Goal: Entertainment & Leisure: Consume media (video, audio)

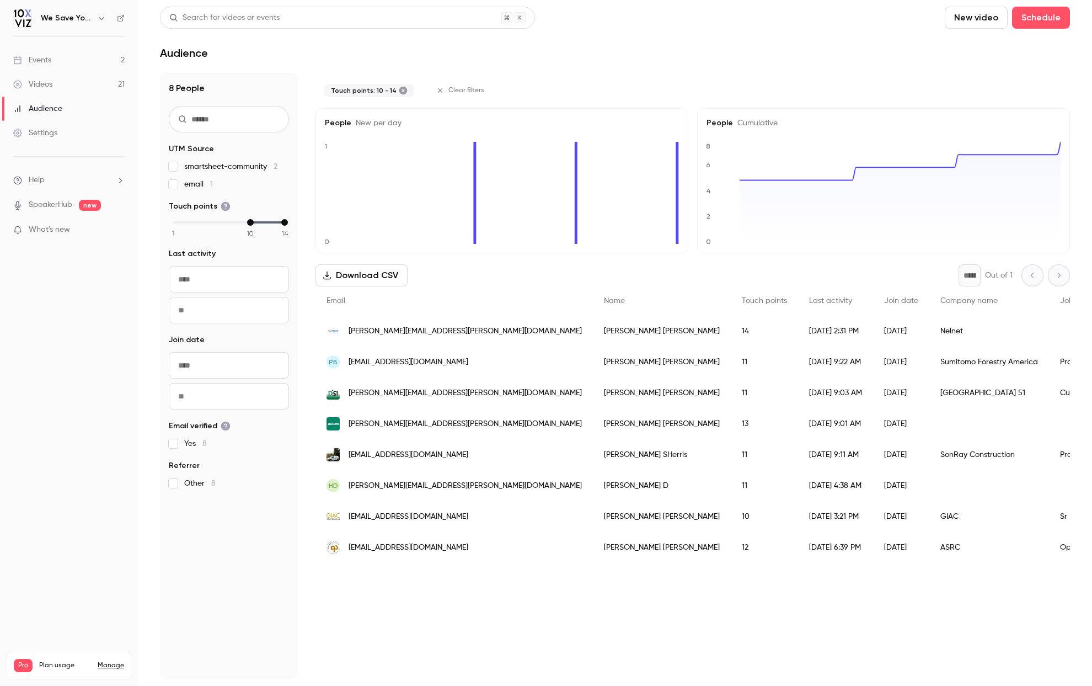
click at [22, 58] on div "Events" at bounding box center [32, 60] width 38 height 11
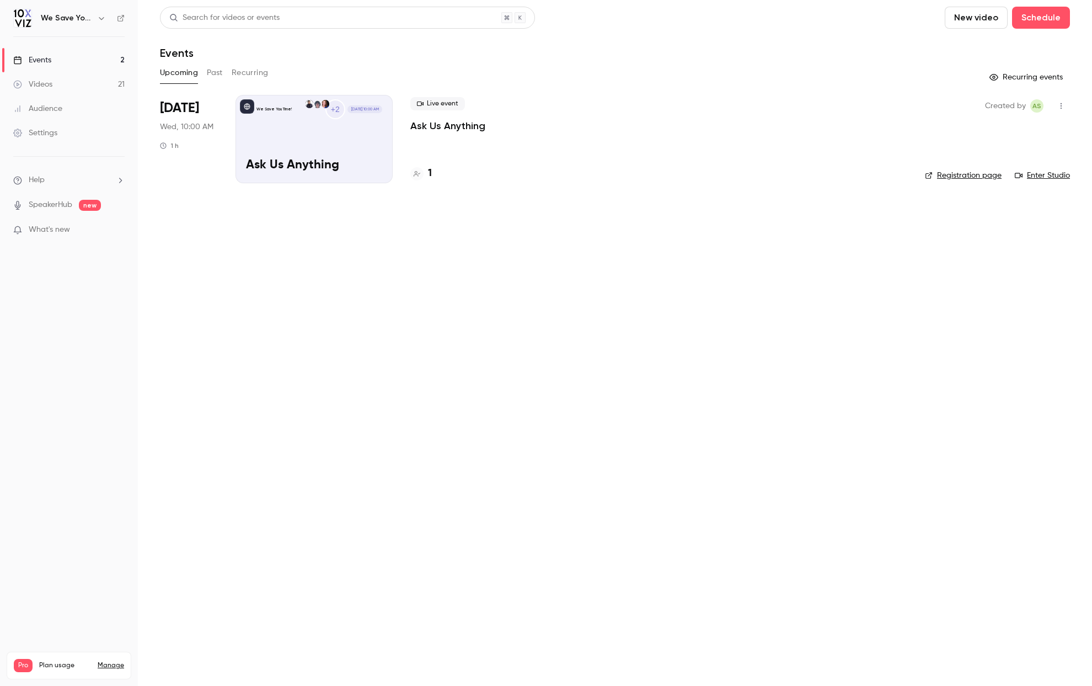
click at [424, 174] on div "1" at bounding box center [421, 173] width 22 height 15
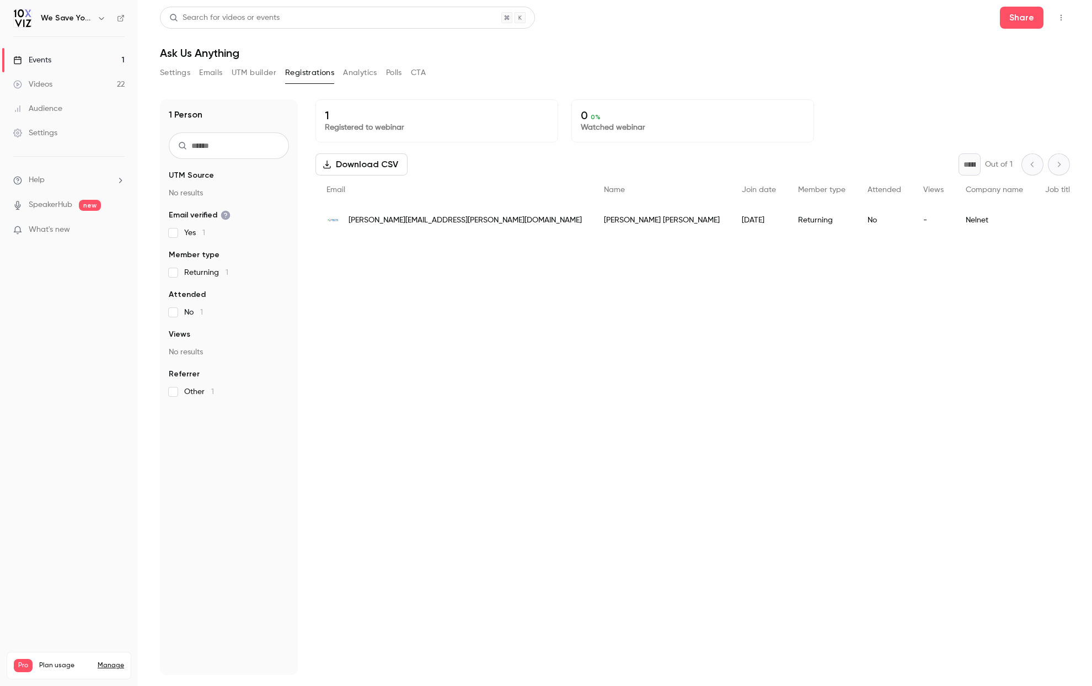
click at [213, 74] on button "Emails" at bounding box center [210, 73] width 23 height 18
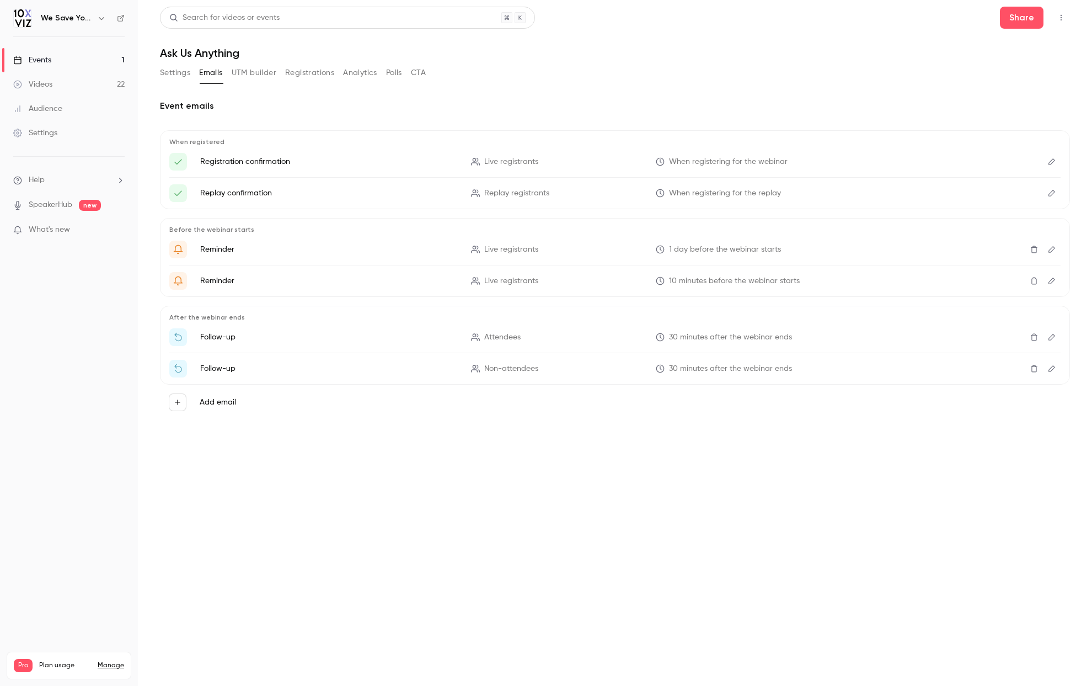
click at [357, 73] on button "Analytics" at bounding box center [360, 73] width 34 height 18
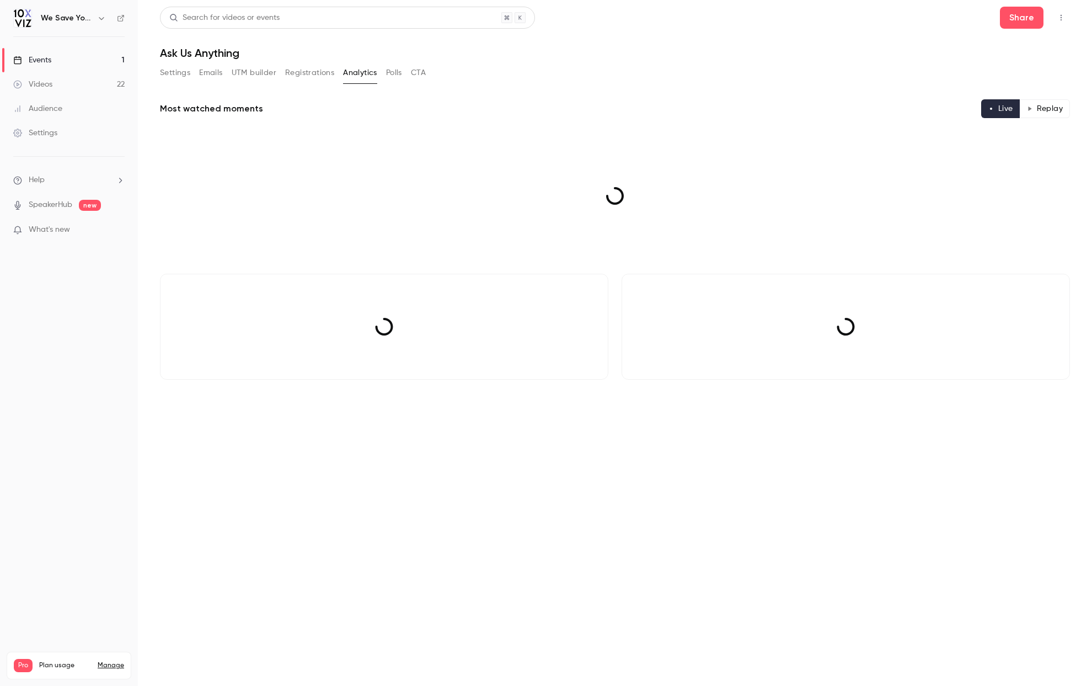
click at [40, 56] on div "Events" at bounding box center [32, 60] width 38 height 11
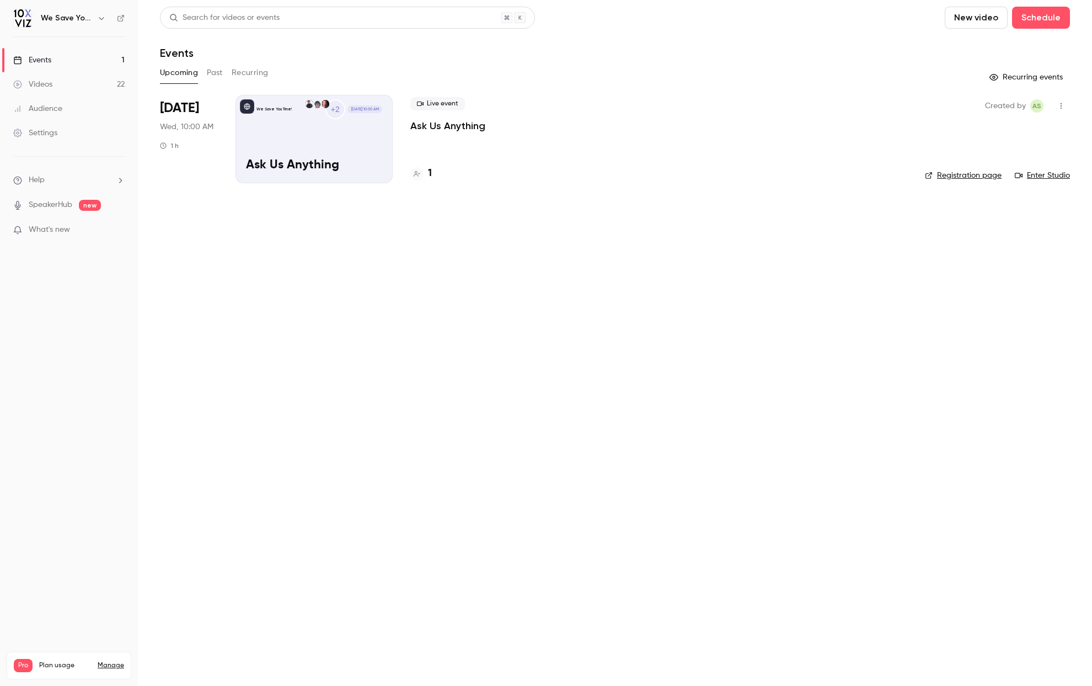
click at [218, 72] on button "Past" at bounding box center [215, 73] width 16 height 18
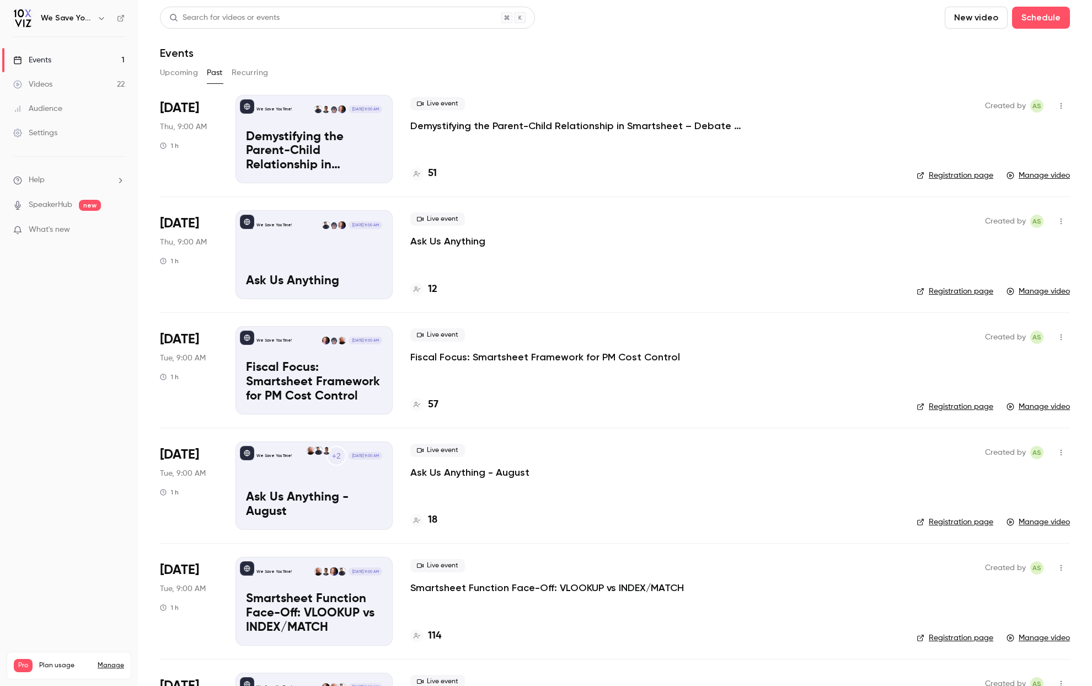
click at [281, 154] on p "Demystifying the Parent-Child Relationship in Smartsheet – Debate at the Dinner…" at bounding box center [314, 151] width 136 height 42
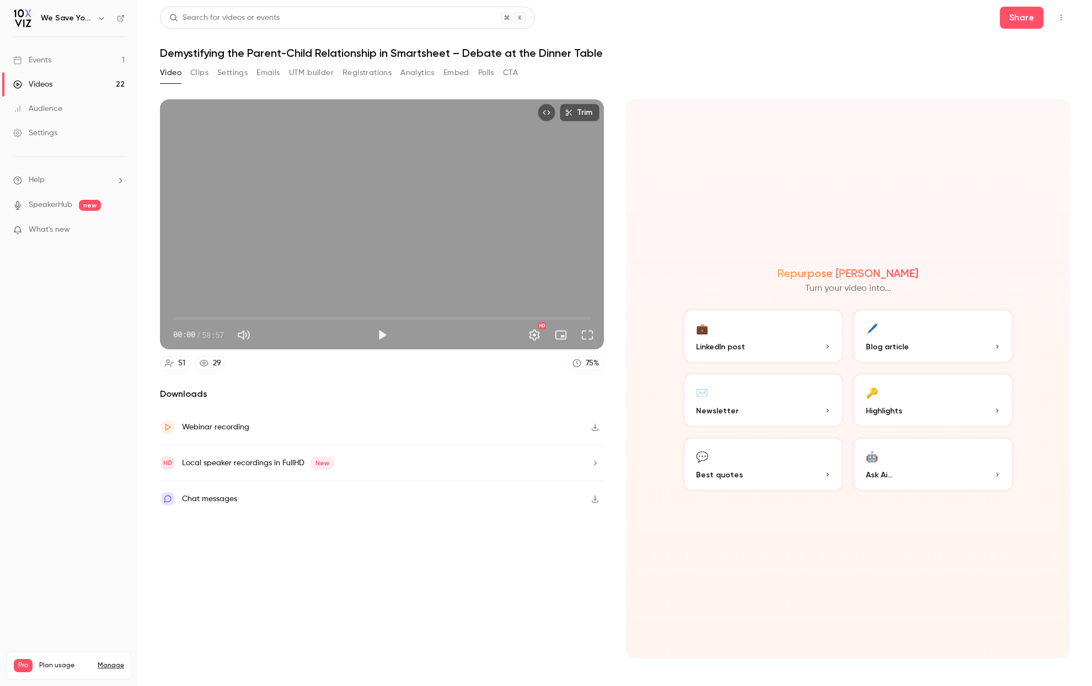
click at [196, 74] on button "Clips" at bounding box center [199, 73] width 18 height 18
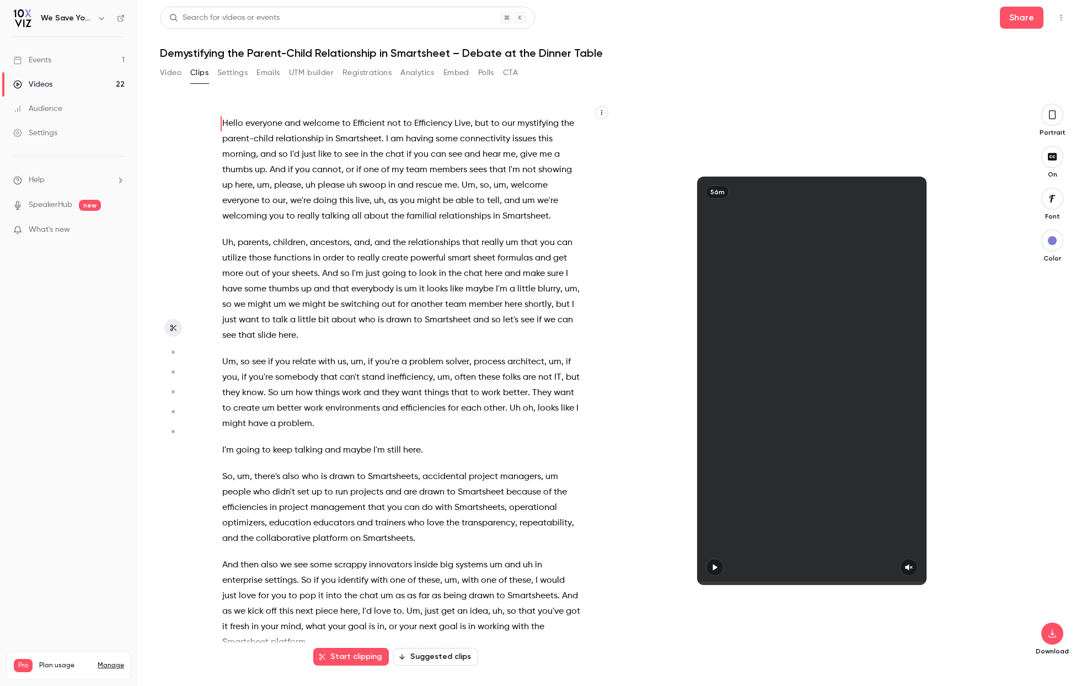
click at [174, 351] on circle "button" at bounding box center [173, 351] width 3 height 3
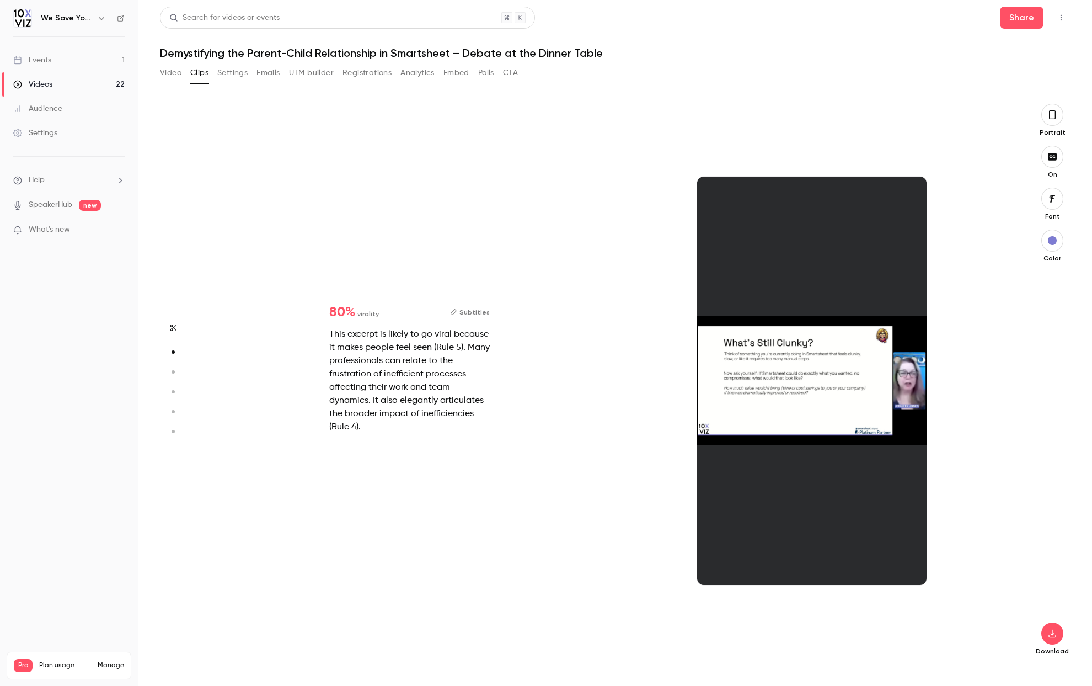
scroll to position [562, 0]
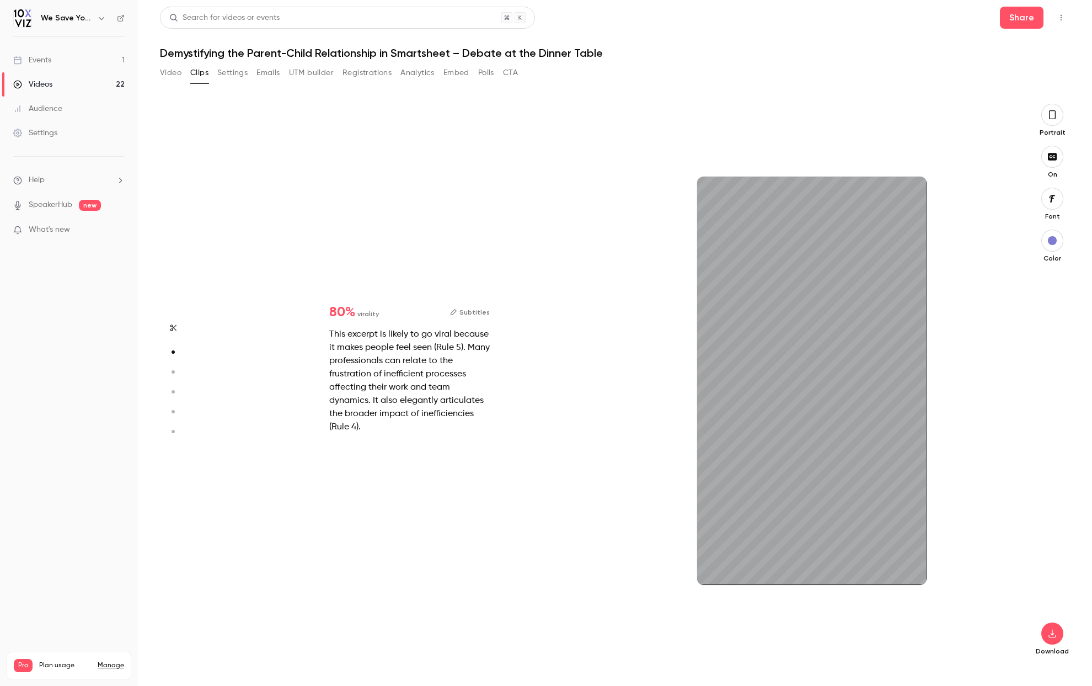
click at [174, 372] on circle "button" at bounding box center [173, 371] width 3 height 3
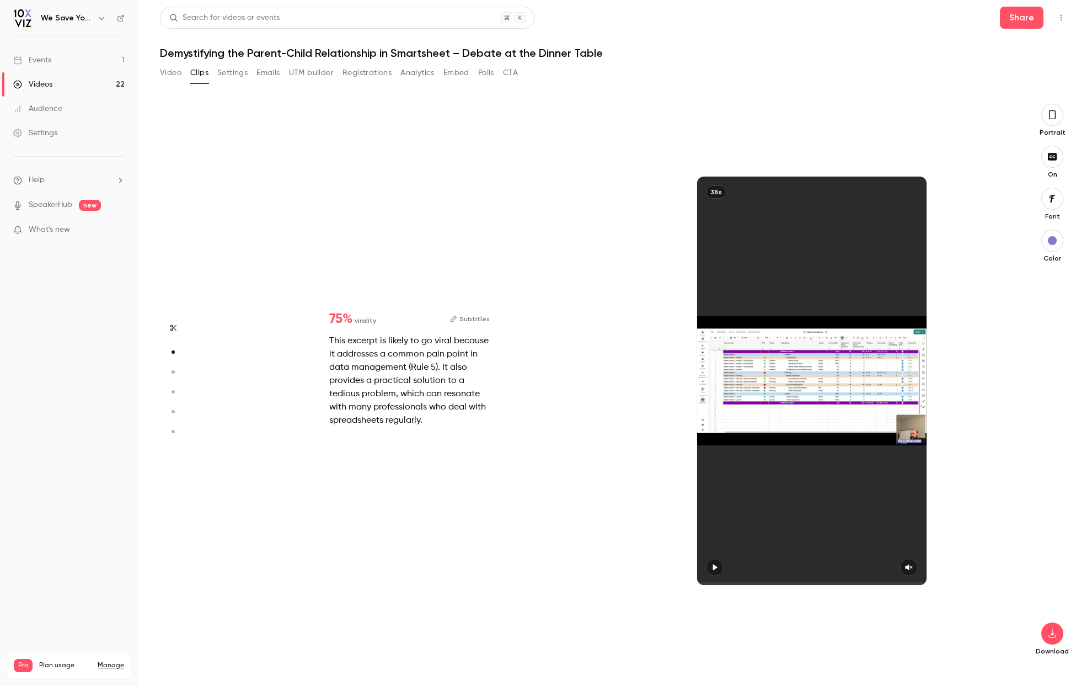
type input "*"
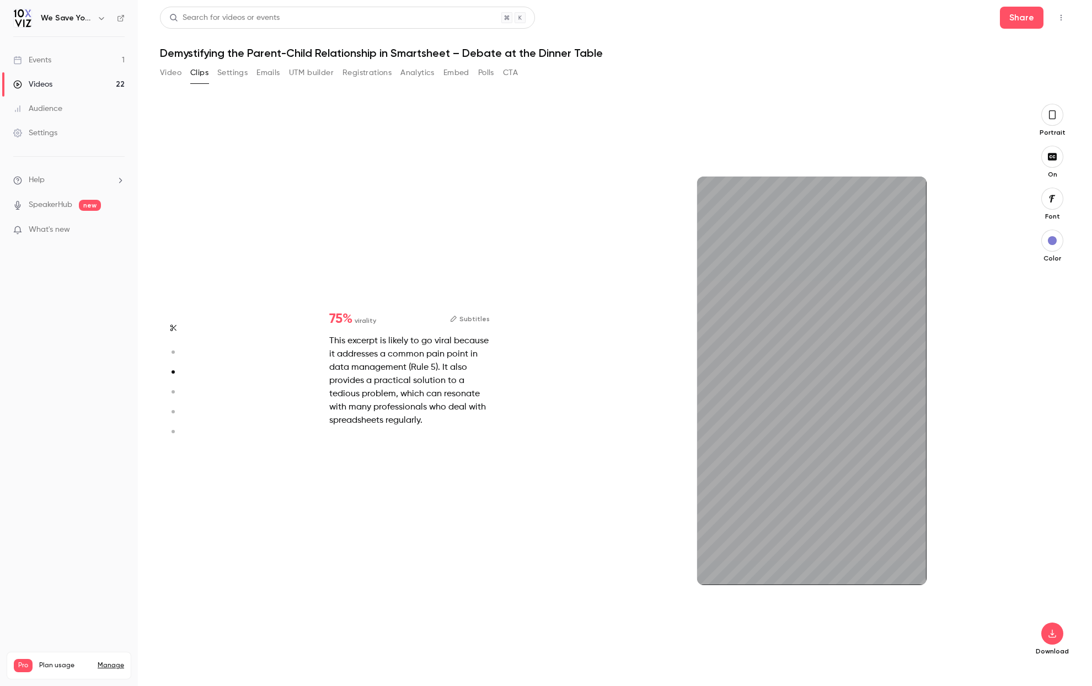
scroll to position [1124, 0]
click at [175, 392] on icon "button" at bounding box center [173, 392] width 10 height 8
type input "*"
click at [1051, 114] on icon "button" at bounding box center [1052, 115] width 9 height 12
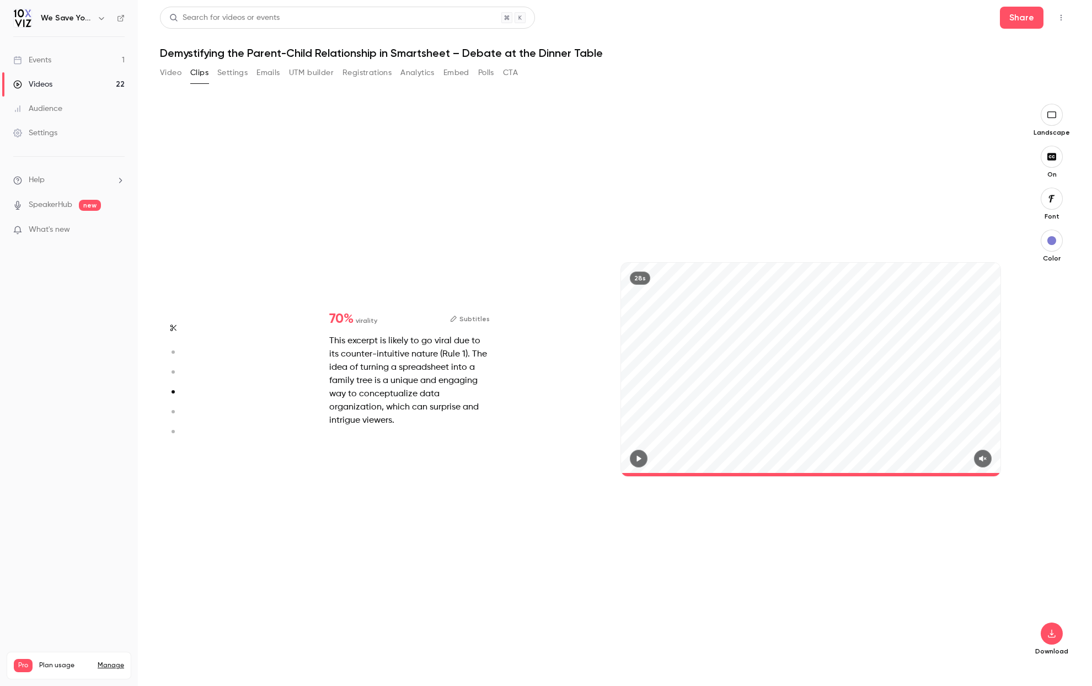
click at [979, 455] on icon "button" at bounding box center [983, 459] width 9 height 8
click at [641, 460] on icon "button" at bounding box center [638, 459] width 9 height 8
click at [173, 410] on circle "button" at bounding box center [173, 411] width 3 height 3
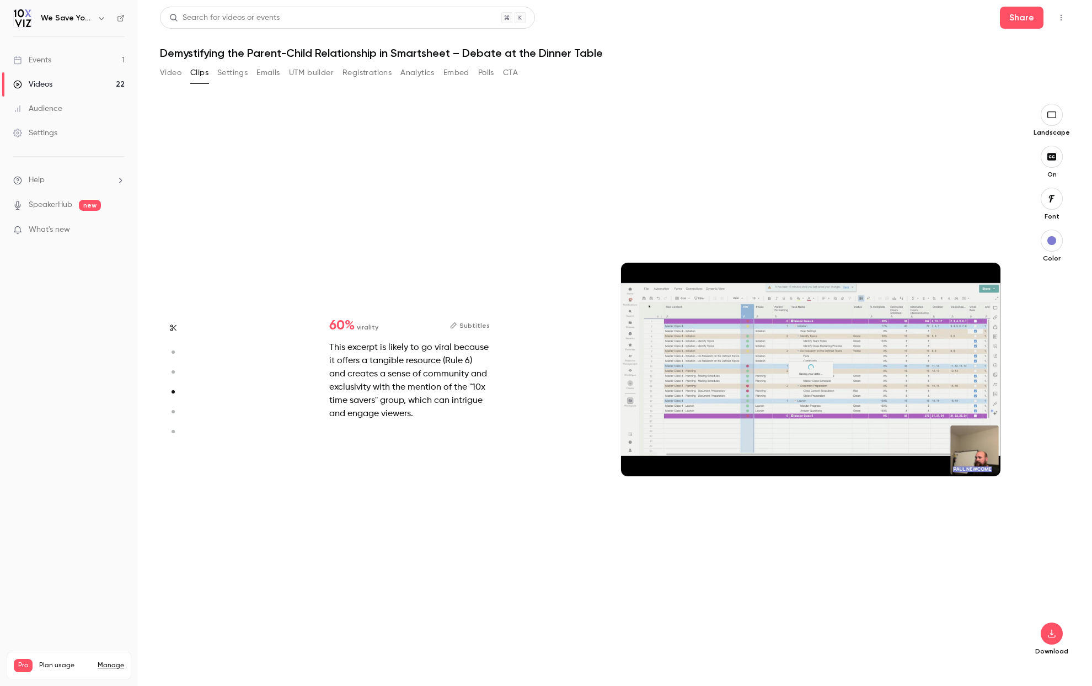
type input "*"
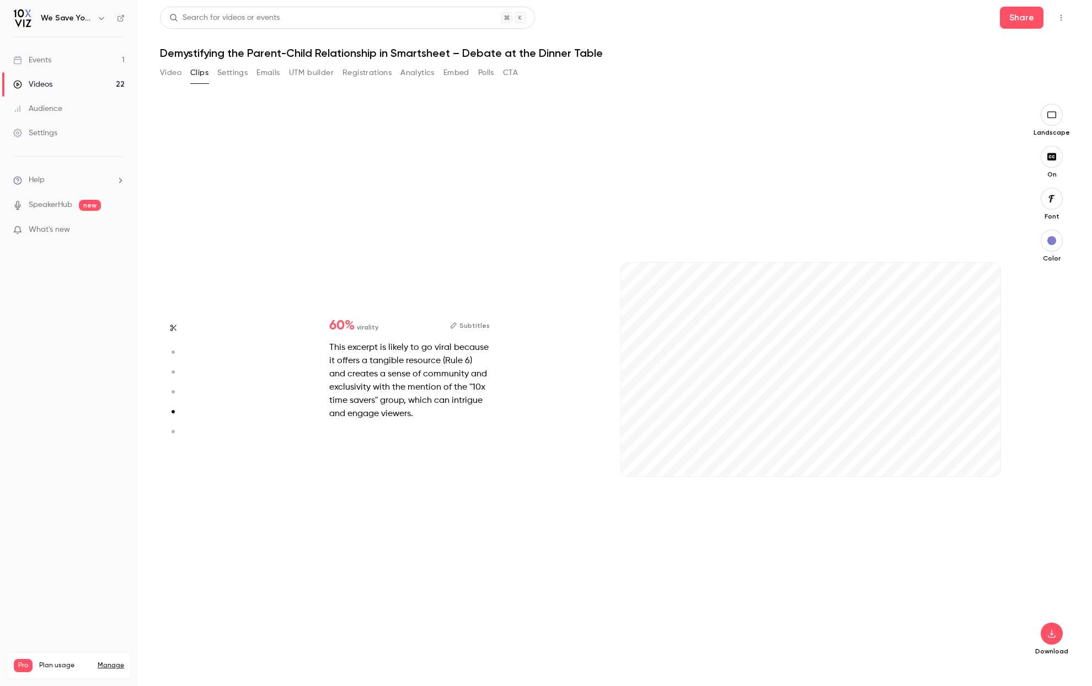
scroll to position [2249, 0]
click at [173, 432] on circle "button" at bounding box center [173, 431] width 3 height 3
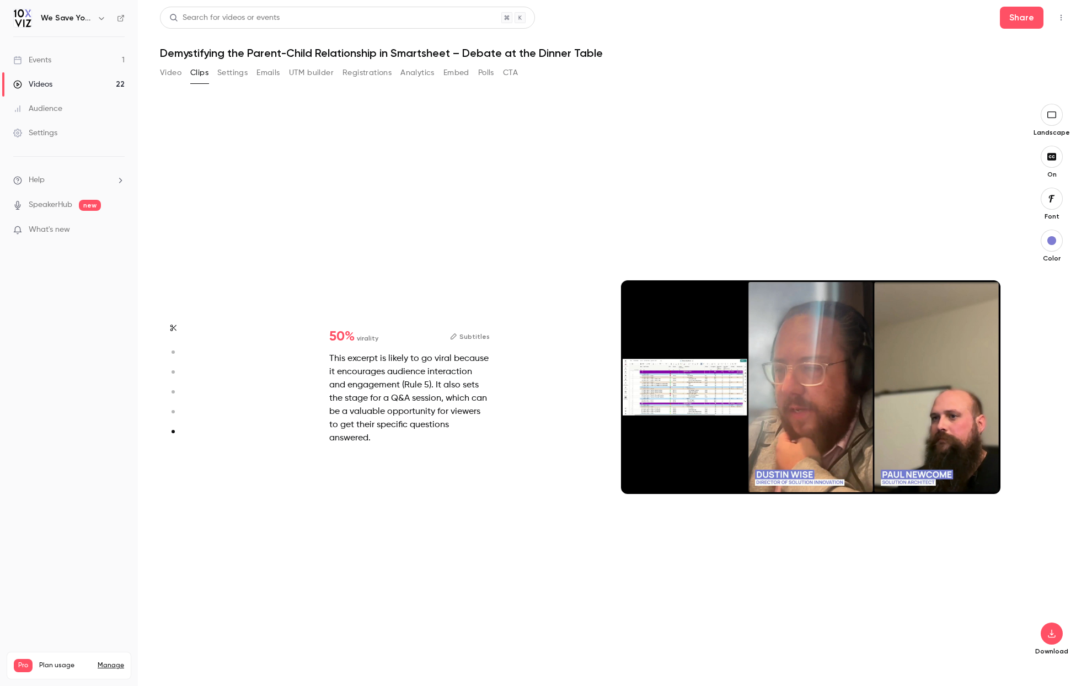
type input "*"
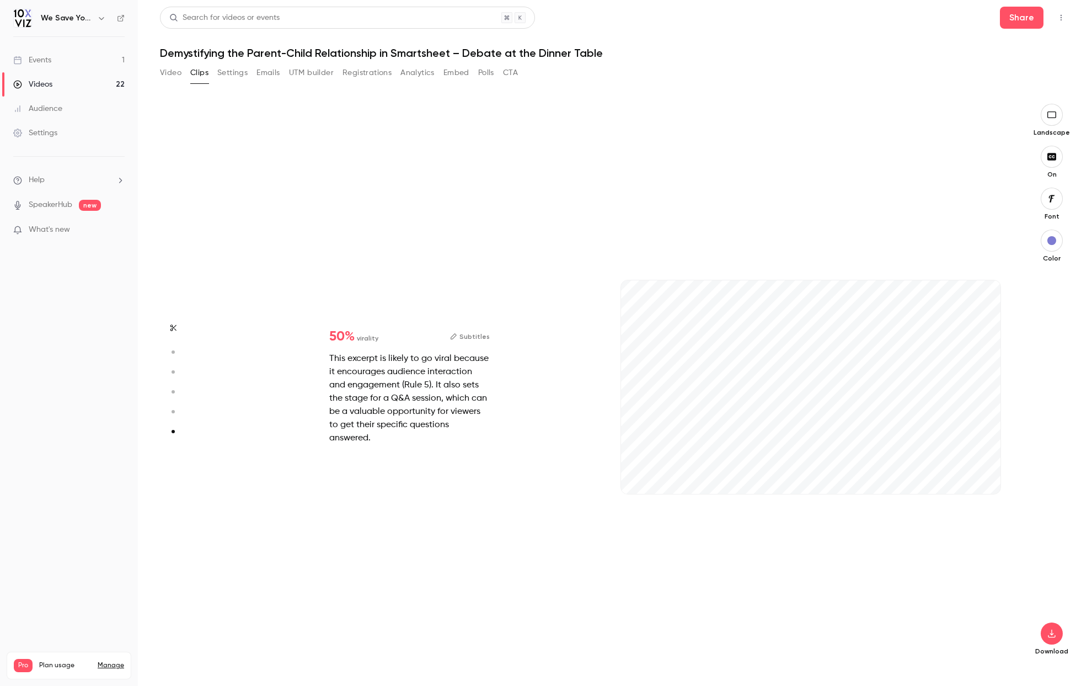
scroll to position [2793, 0]
click at [986, 477] on icon "button" at bounding box center [983, 476] width 9 height 8
click at [174, 353] on circle "button" at bounding box center [173, 351] width 3 height 3
type input "*"
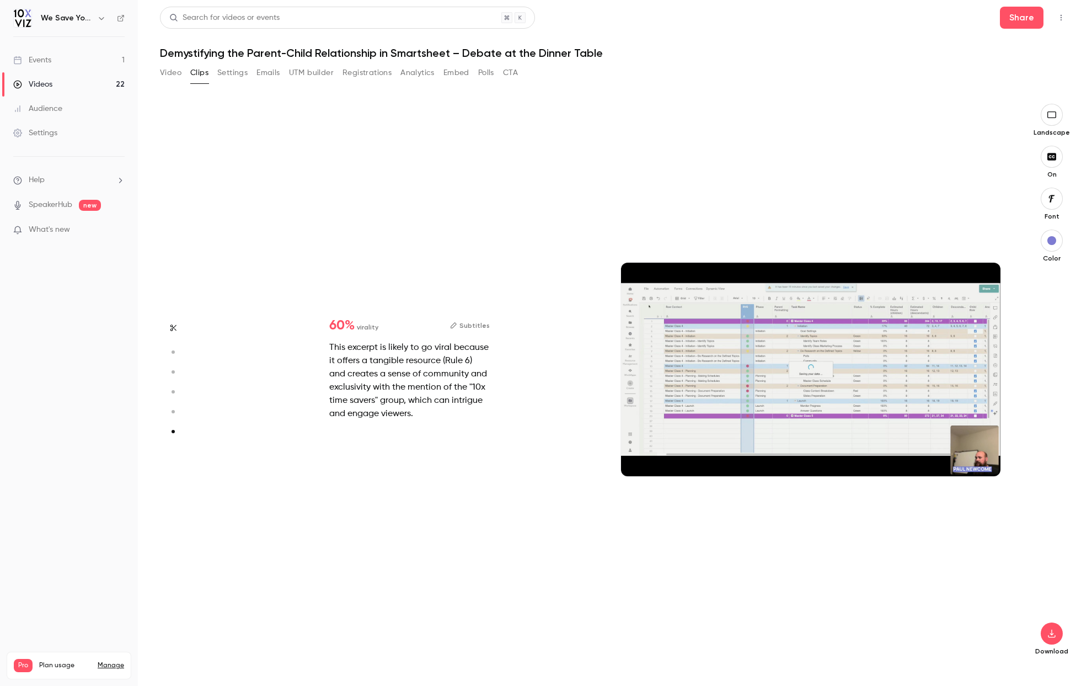
type input "*"
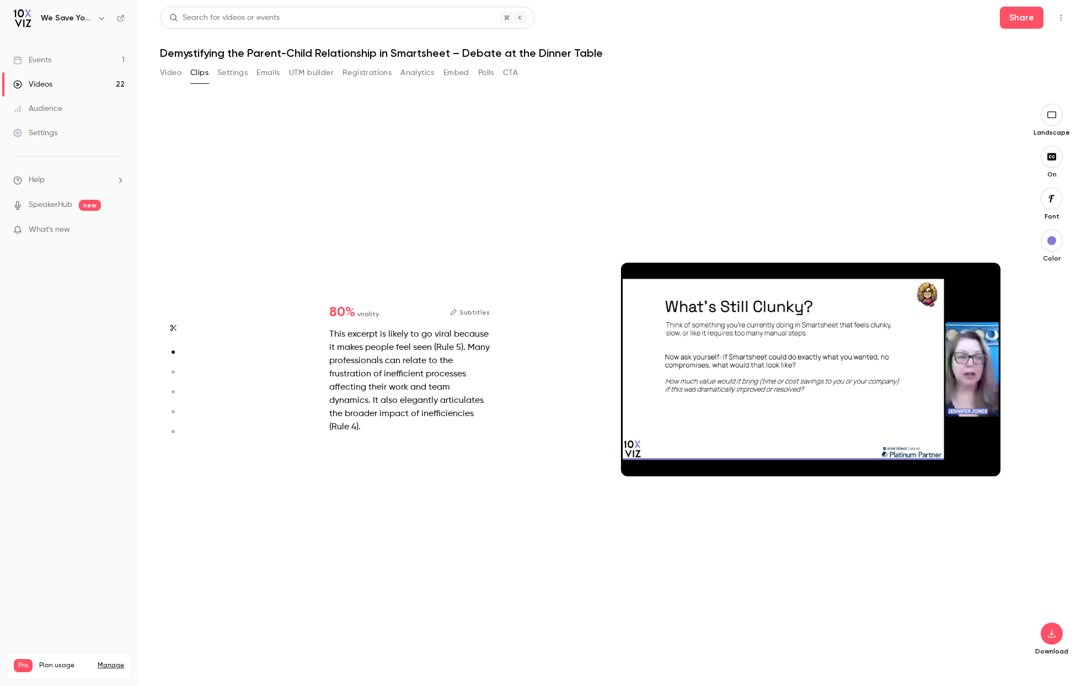
scroll to position [562, 0]
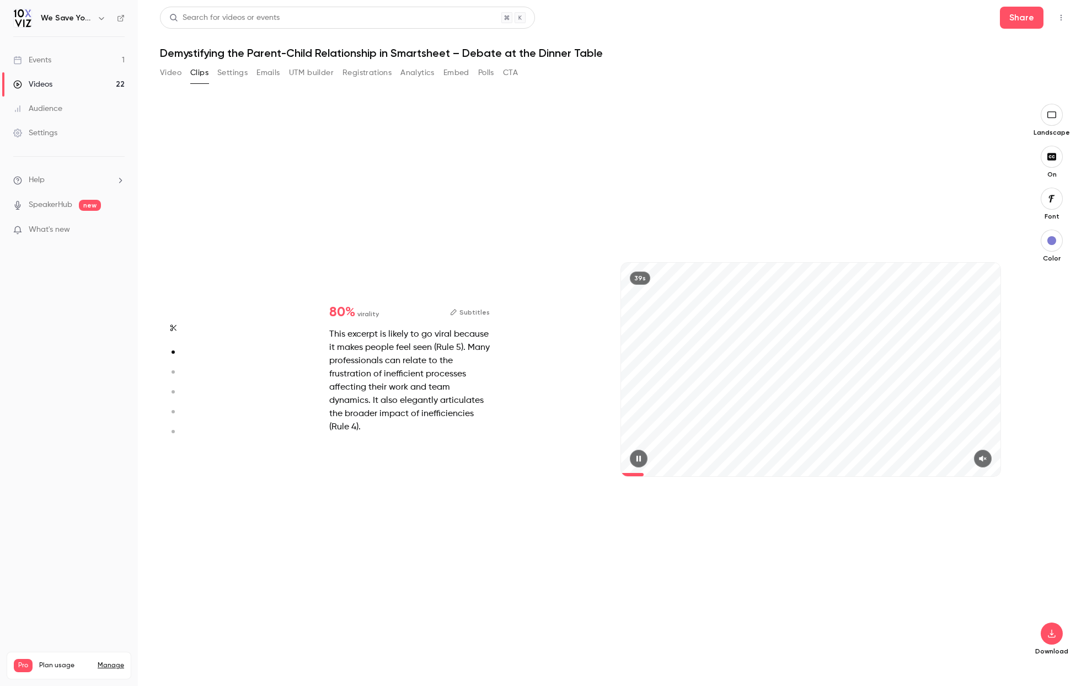
click at [985, 458] on icon "button" at bounding box center [983, 459] width 9 height 8
click at [638, 460] on icon "button" at bounding box center [639, 459] width 4 height 6
click at [173, 371] on circle "button" at bounding box center [173, 371] width 3 height 3
type input "*"
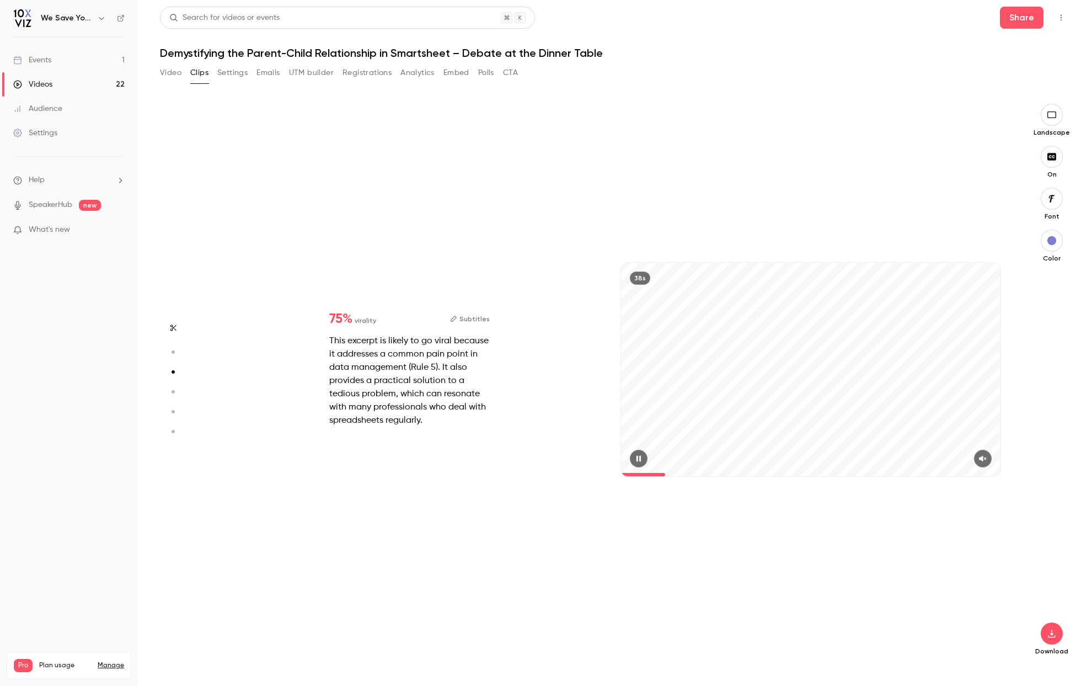
click at [986, 460] on icon "button" at bounding box center [983, 459] width 9 height 8
click at [174, 392] on circle "button" at bounding box center [173, 391] width 3 height 3
type input "*"
type input "****"
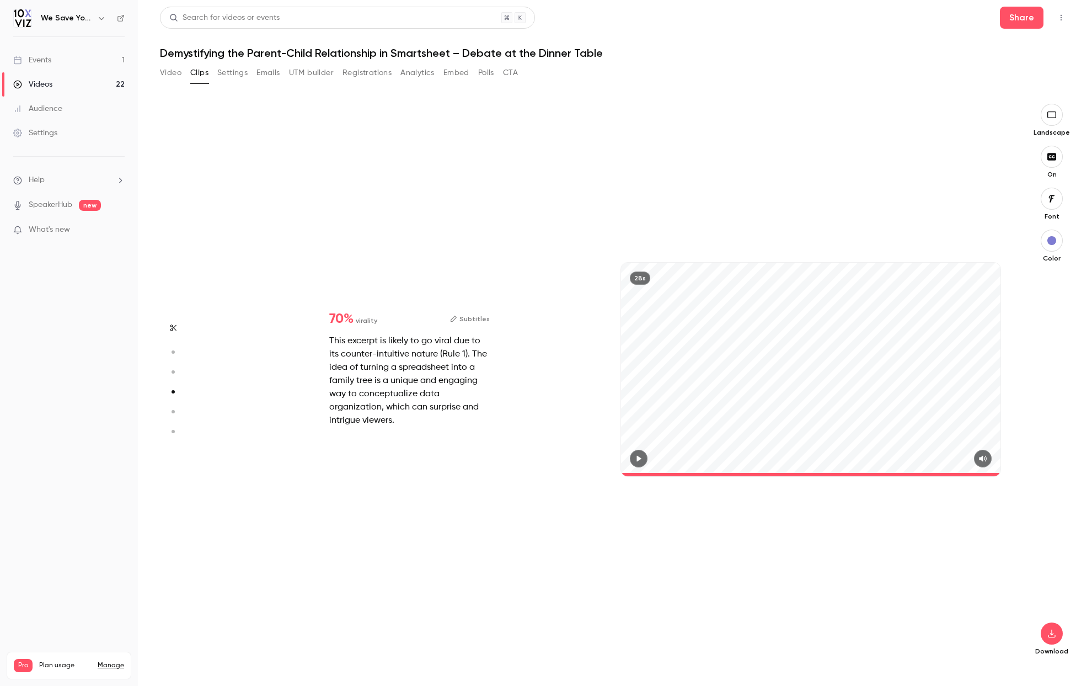
click at [39, 132] on div "Settings" at bounding box center [35, 132] width 44 height 11
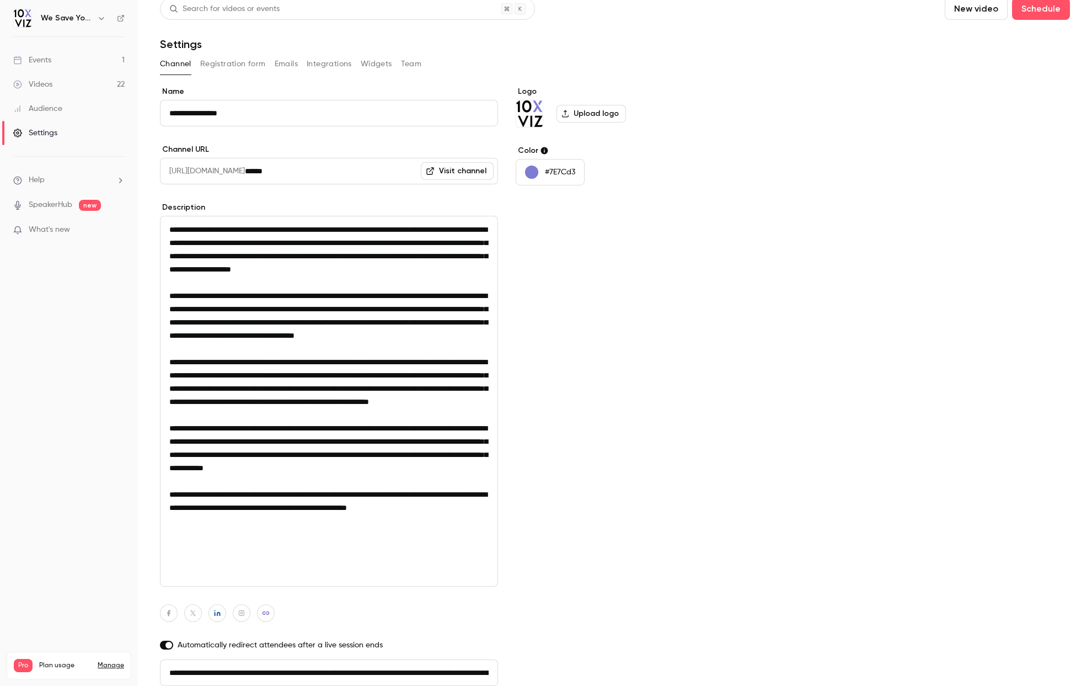
scroll to position [0, 274]
click at [20, 56] on icon at bounding box center [17, 60] width 9 height 9
